Goal: Find specific page/section: Find specific page/section

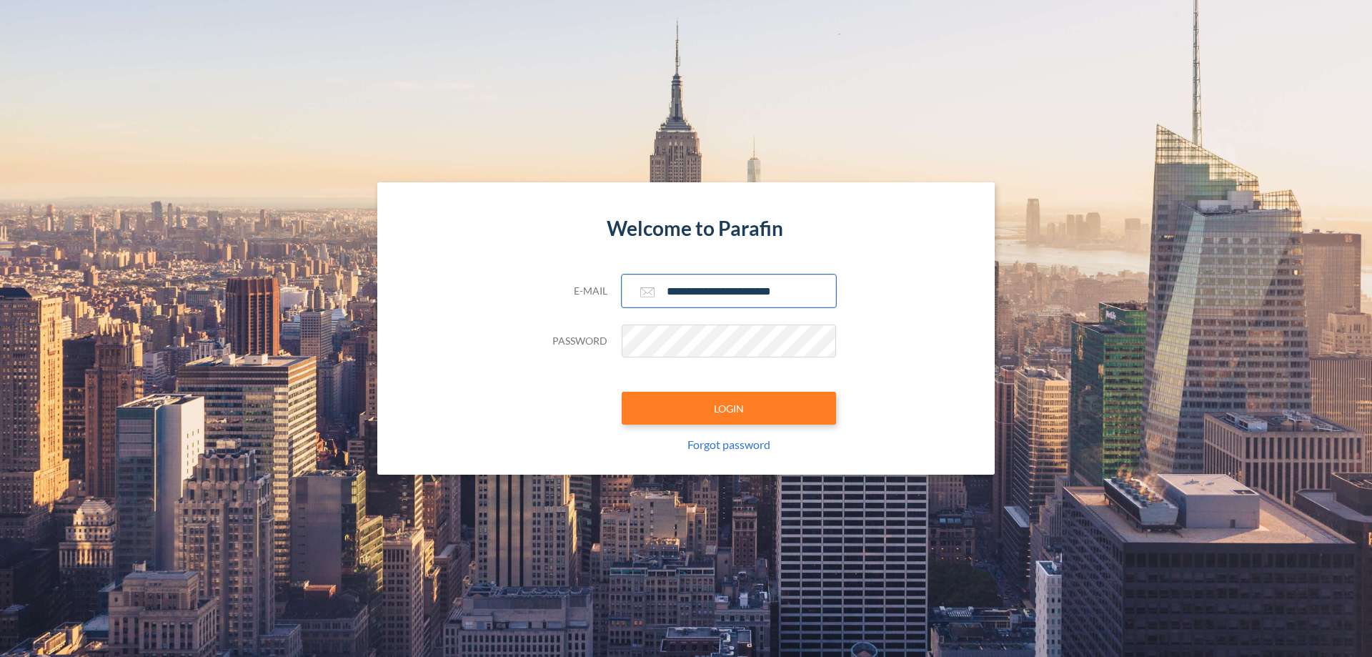
type input "**********"
click at [729, 408] on button "LOGIN" at bounding box center [729, 408] width 214 height 33
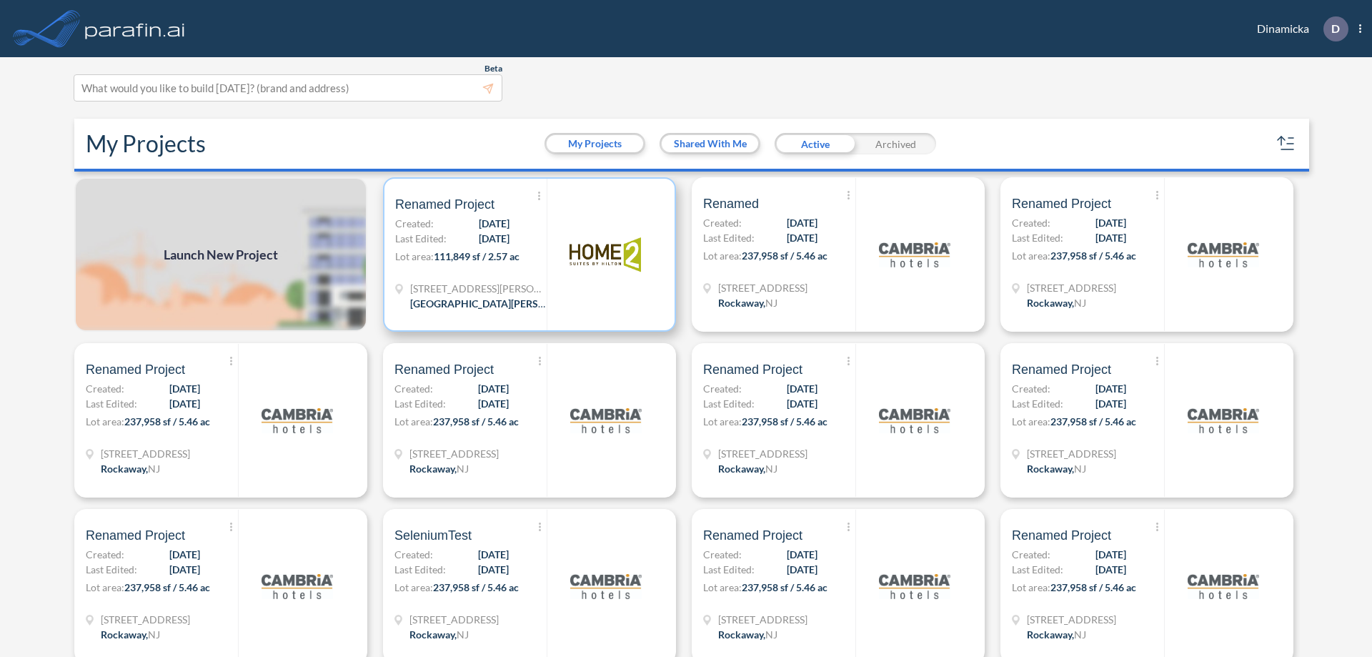
scroll to position [4, 0]
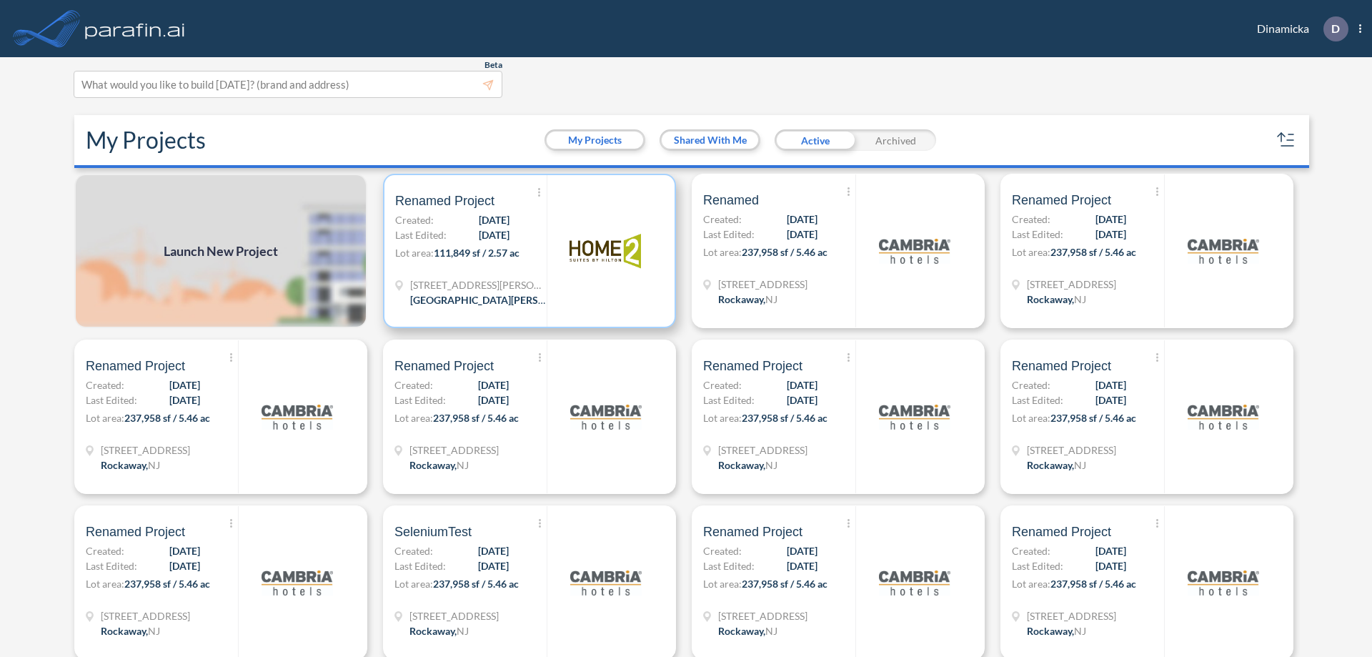
click at [527, 251] on p "Lot area: 111,849 sf / 2.57 ac" at bounding box center [471, 255] width 152 height 21
